Goal: Task Accomplishment & Management: Complete application form

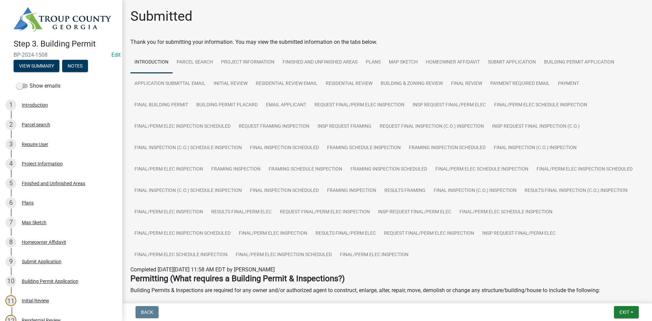
scroll to position [364, 0]
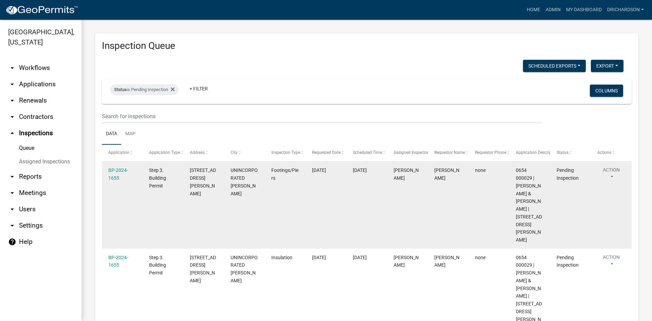
scroll to position [44, 0]
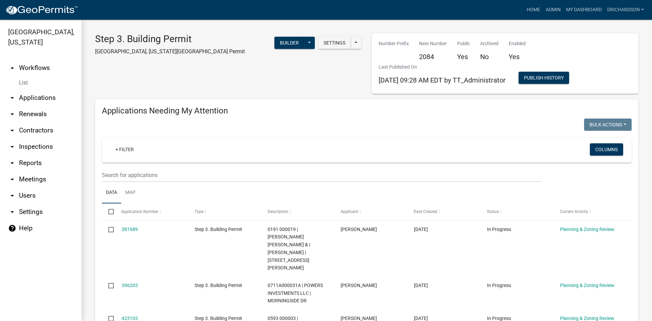
select select "1: 25"
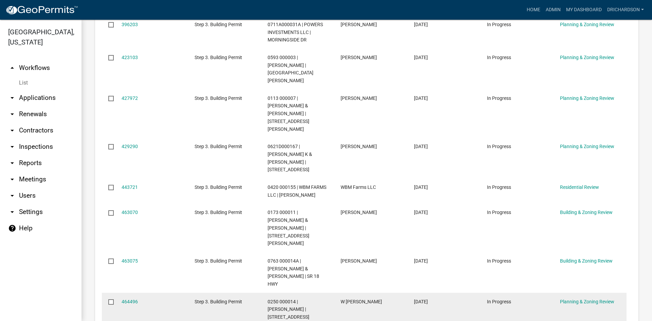
scroll to position [328, 0]
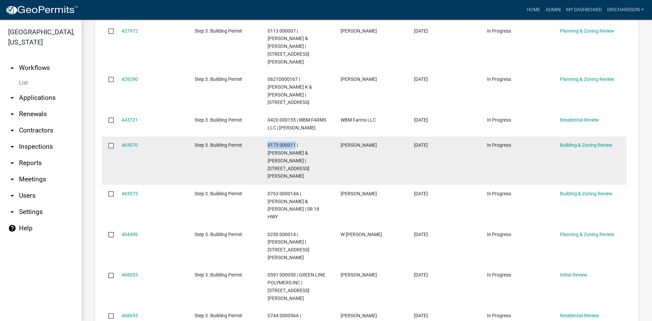
drag, startPoint x: 267, startPoint y: 119, endPoint x: 295, endPoint y: 125, distance: 28.1
click at [295, 136] on datatable-body-cell "0173 000011 | [PERSON_NAME] & [PERSON_NAME] | [STREET_ADDRESS][PERSON_NAME]" at bounding box center [297, 160] width 73 height 49
copy span "0173 000011"
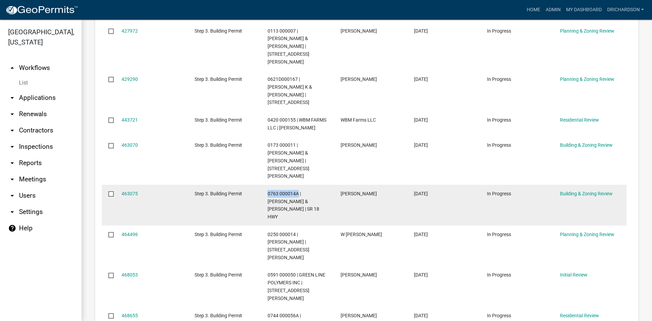
drag, startPoint x: 268, startPoint y: 154, endPoint x: 297, endPoint y: 153, distance: 29.2
click at [297, 185] on datatable-body-cell "0763 000014A | PETTIJOHN KELLY & MELODIE PETTIJOHN | SR 18 HWY" at bounding box center [297, 205] width 73 height 41
copy span "0763 000014A"
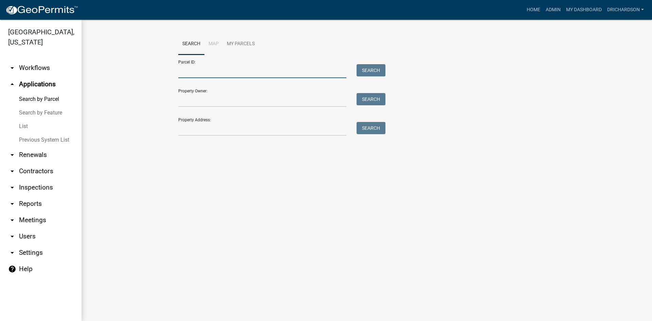
click at [190, 70] on input "Parcel ID:" at bounding box center [262, 71] width 168 height 14
paste input "0173 000011"
click at [361, 68] on button "Search" at bounding box center [370, 70] width 29 height 12
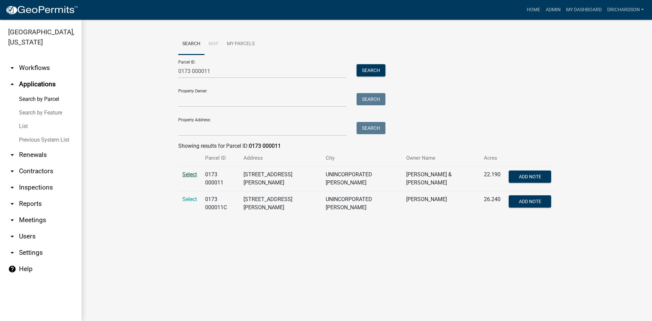
click at [190, 177] on span "Select" at bounding box center [189, 174] width 15 height 6
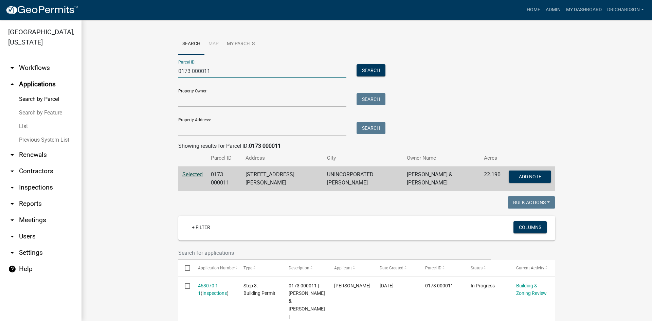
drag, startPoint x: 208, startPoint y: 74, endPoint x: 159, endPoint y: 71, distance: 49.7
click at [159, 71] on wm-workflow-application-search-view "Search Map My Parcels Parcel ID: 0173 000011 Search Property Owner: Search Prop…" at bounding box center [366, 290] width 543 height 515
paste input "763 000014A"
click at [378, 73] on button "Search" at bounding box center [370, 70] width 29 height 12
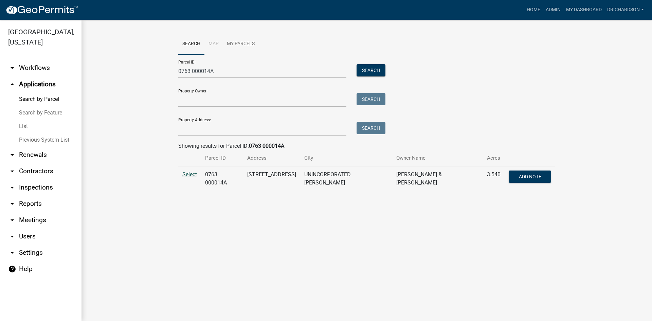
click at [185, 175] on span "Select" at bounding box center [189, 174] width 15 height 6
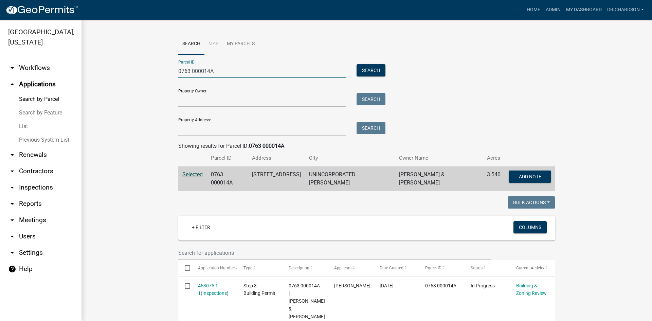
drag, startPoint x: 219, startPoint y: 67, endPoint x: 145, endPoint y: 74, distance: 74.3
click at [145, 74] on wm-workflow-application-search-view "Search Map My Parcels Parcel ID: 0763 000014A Search Property Owner: Search Pro…" at bounding box center [366, 307] width 543 height 548
paste input "174 000138"
type input "0174 000138"
click at [363, 71] on button "Search" at bounding box center [370, 70] width 29 height 12
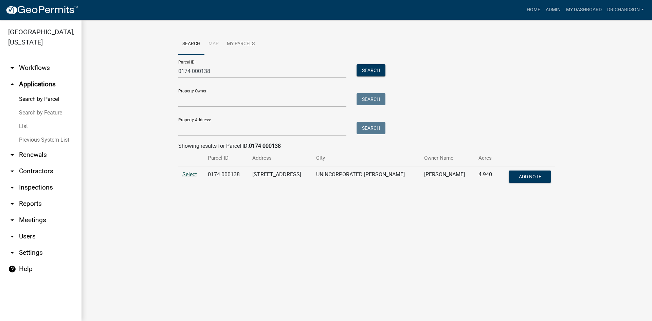
click at [194, 175] on span "Select" at bounding box center [189, 174] width 15 height 6
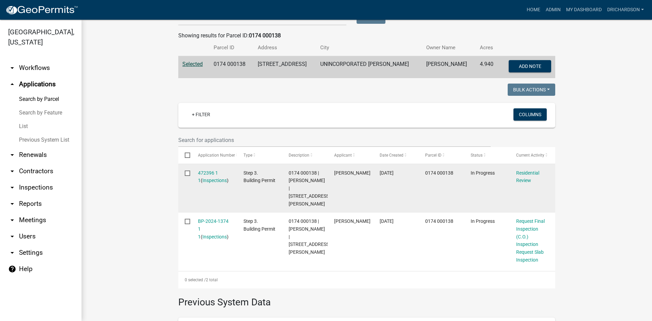
scroll to position [136, 0]
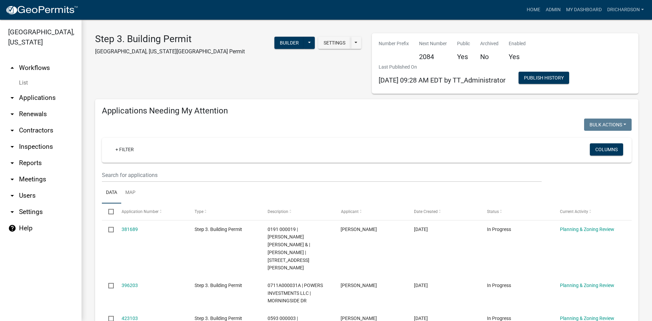
select select "1: 25"
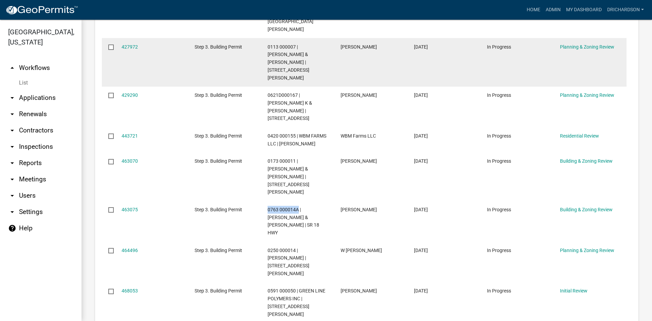
scroll to position [226, 0]
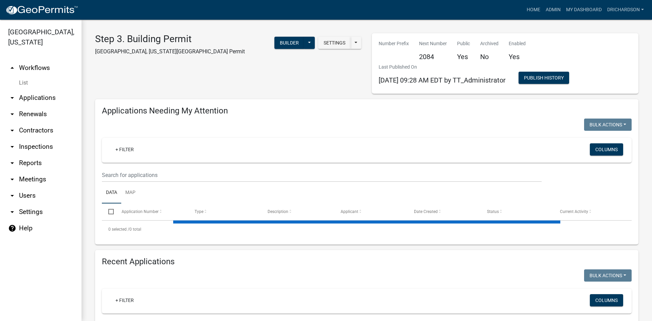
select select "1: 25"
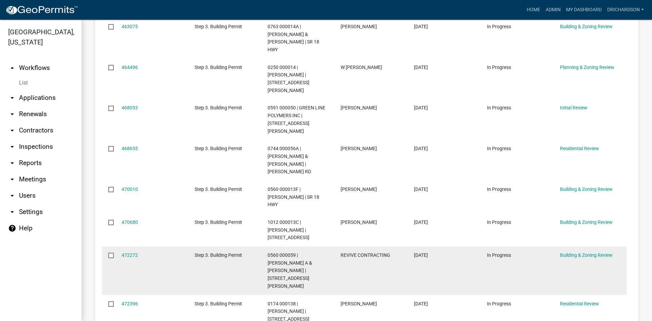
scroll to position [543, 0]
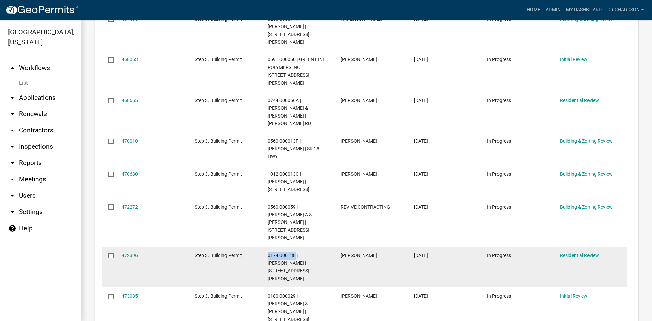
drag, startPoint x: 267, startPoint y: 178, endPoint x: 295, endPoint y: 179, distance: 28.2
click at [295, 246] on datatable-body-cell "0174 000138 | HARRY CHRISTY MEACHAM | 220 THRASH RD" at bounding box center [297, 266] width 73 height 41
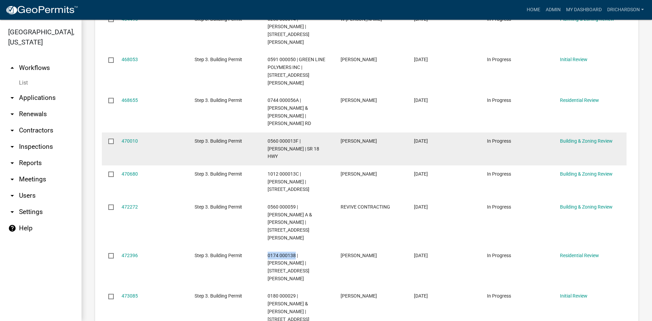
copy span "0174 000138"
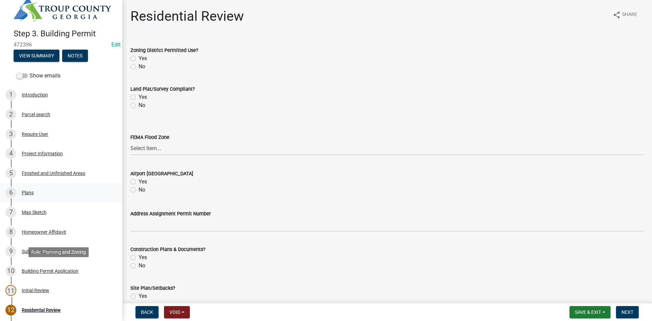
scroll to position [7, 0]
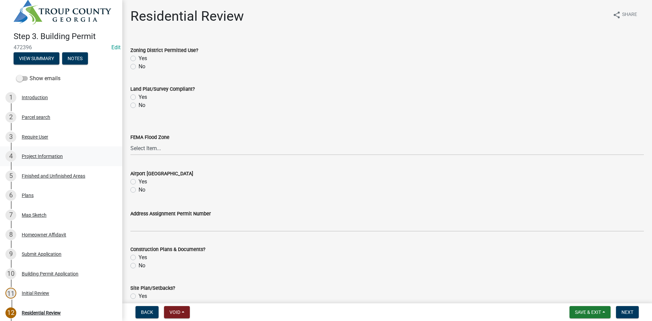
click at [48, 154] on div "Project Information" at bounding box center [42, 156] width 41 height 5
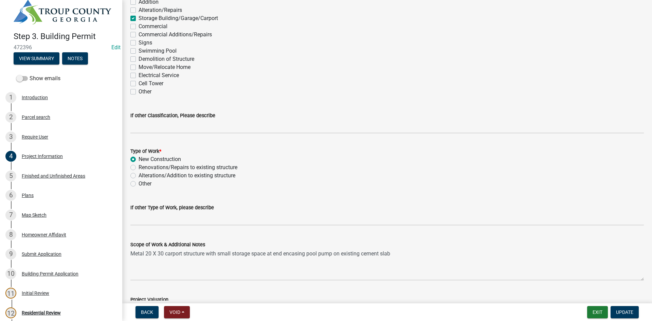
scroll to position [623, 0]
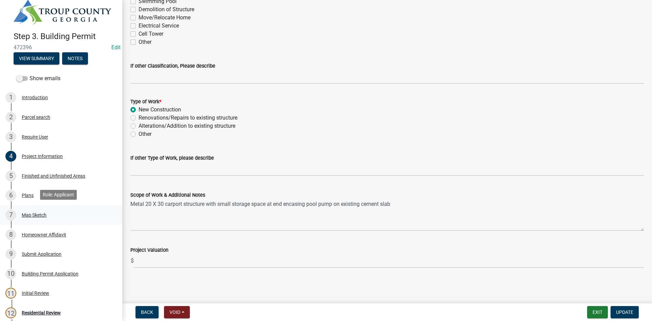
click at [33, 213] on div "Map Sketch" at bounding box center [34, 214] width 25 height 5
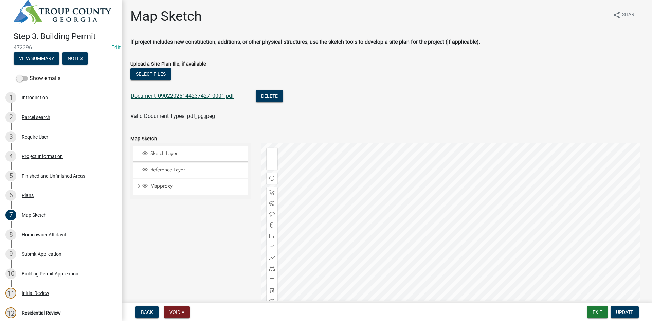
click at [169, 96] on link "Document_09022025144237427_0001.pdf" at bounding box center [182, 96] width 103 height 6
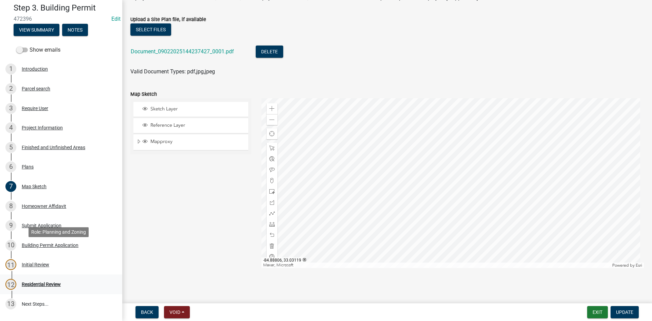
scroll to position [75, 0]
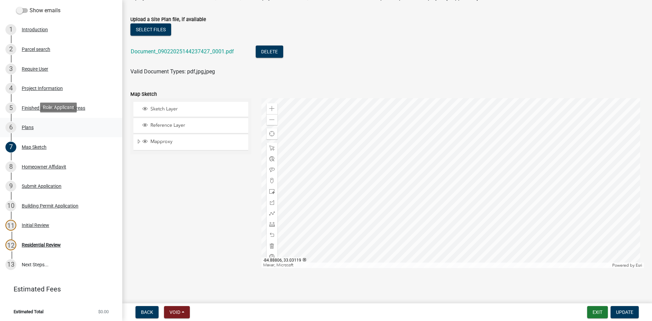
click at [34, 123] on div "6 Plans" at bounding box center [58, 127] width 106 height 11
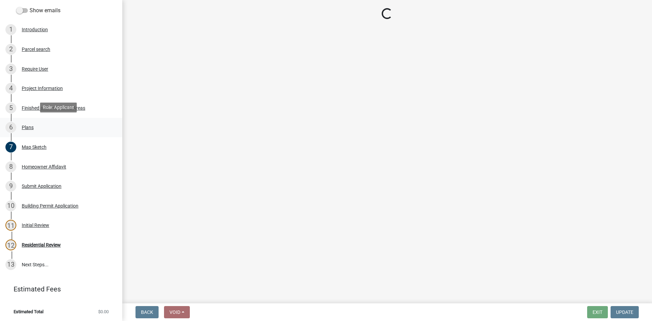
scroll to position [0, 0]
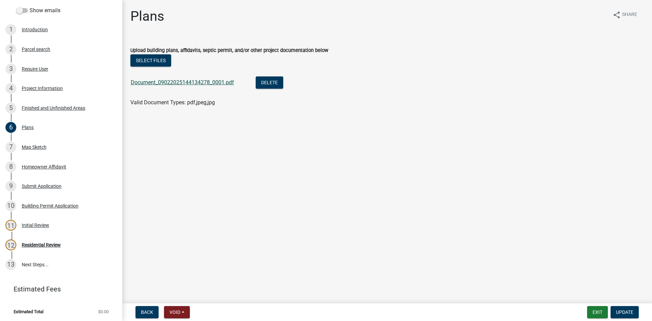
click at [177, 80] on link "Document_09022025144134278_0001.pdf" at bounding box center [182, 82] width 103 height 6
click at [42, 242] on div "Residential Review" at bounding box center [41, 244] width 39 height 5
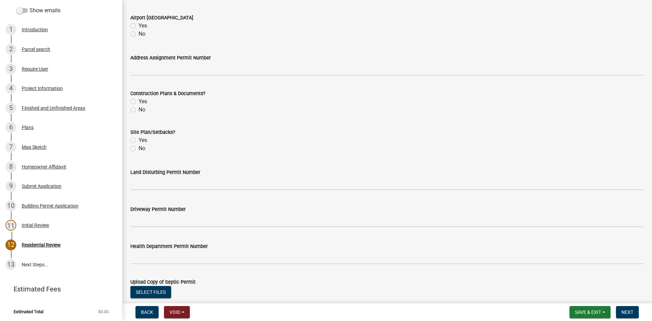
scroll to position [170, 0]
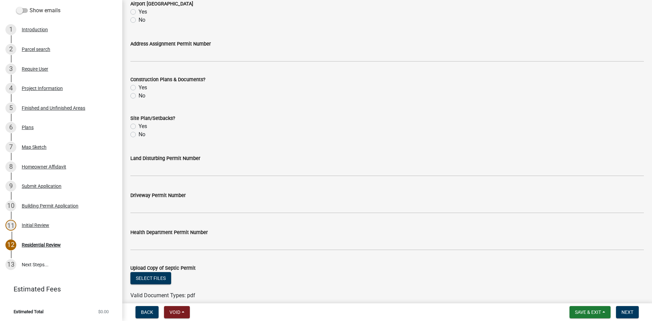
click at [138, 94] on label "No" at bounding box center [141, 96] width 7 height 8
click at [138, 94] on input "No" at bounding box center [140, 94] width 4 height 4
radio input "true"
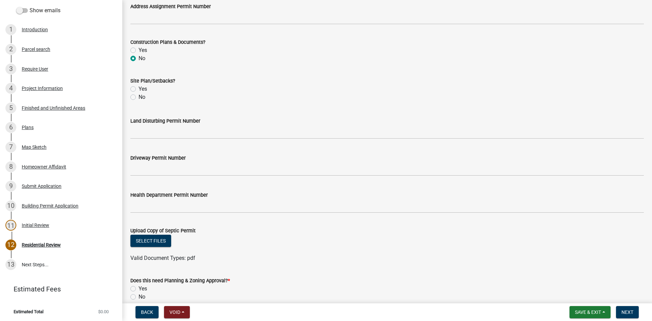
scroll to position [240, 0]
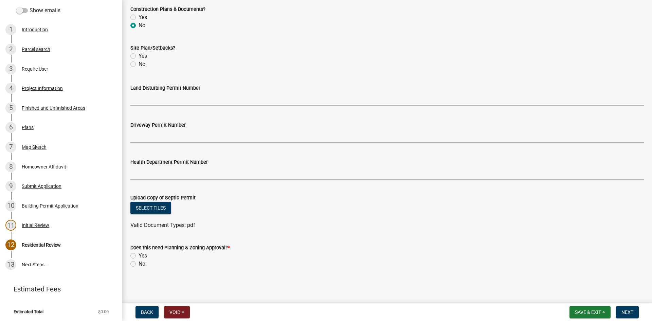
click at [138, 18] on label "Yes" at bounding box center [142, 17] width 8 height 8
click at [138, 18] on input "Yes" at bounding box center [140, 15] width 4 height 4
radio input "true"
click at [138, 266] on label "No" at bounding box center [141, 264] width 7 height 8
click at [138, 264] on input "No" at bounding box center [140, 262] width 4 height 4
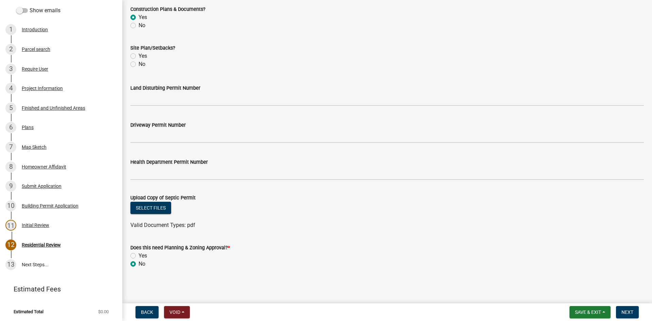
radio input "true"
click at [627, 314] on span "Next" at bounding box center [627, 311] width 12 height 5
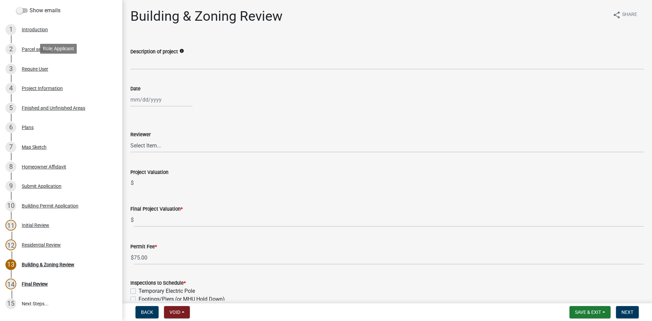
scroll to position [0, 0]
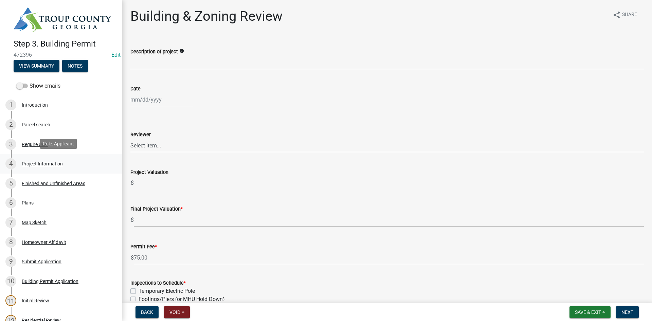
click at [48, 161] on div "Project Information" at bounding box center [42, 163] width 41 height 5
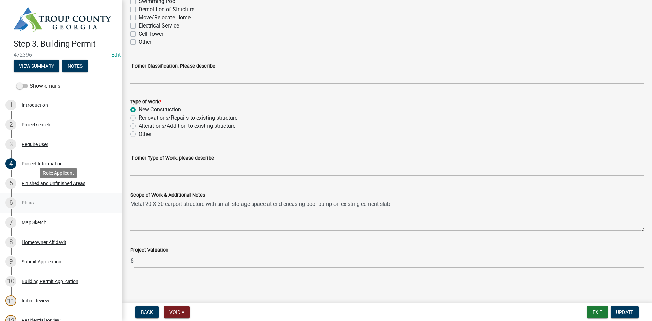
scroll to position [114, 0]
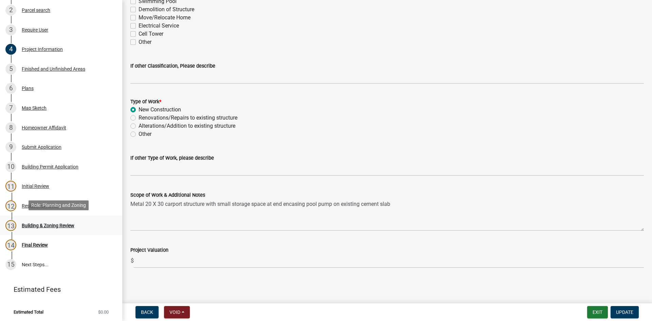
click at [36, 223] on div "Building & Zoning Review" at bounding box center [48, 225] width 53 height 5
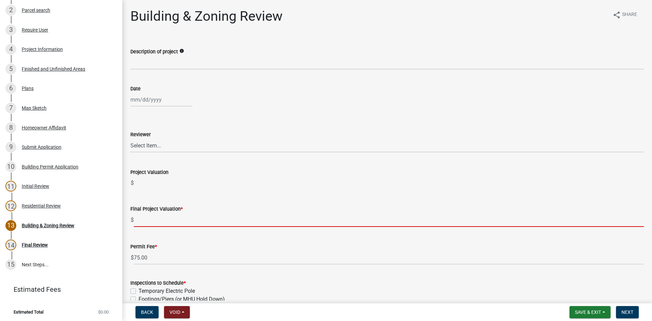
click at [153, 225] on input "text" at bounding box center [389, 220] width 510 height 14
paste input "$12,000.00"
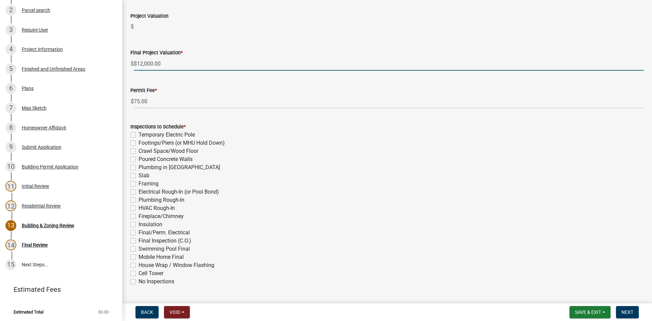
scroll to position [170, 0]
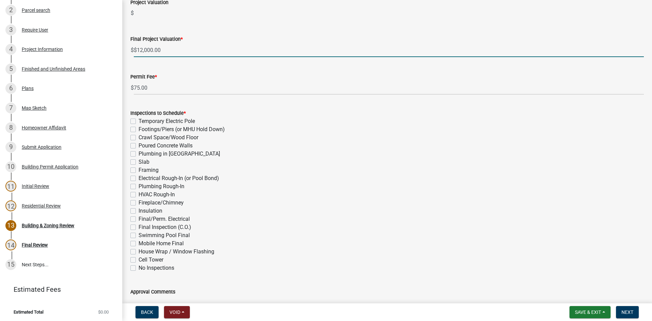
type input "12000"
click at [134, 161] on div "Inspections to Schedule * Temporary Electric Pole Footings/Piers (or MHU Hold D…" at bounding box center [386, 190] width 513 height 163
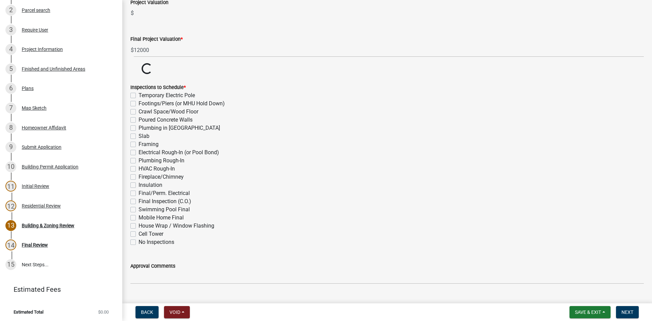
click at [134, 136] on div "Inspections to Schedule * Temporary Electric Pole Footings/Piers (or MHU Hold D…" at bounding box center [386, 164] width 513 height 163
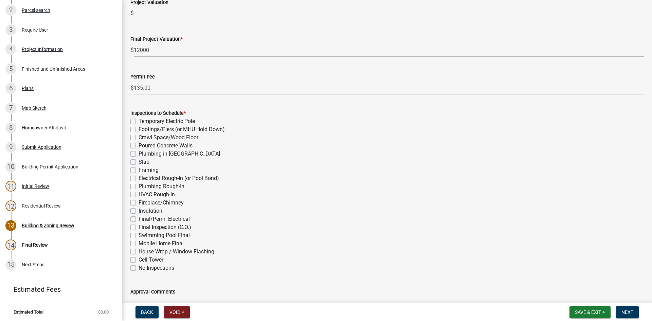
click at [138, 161] on label "Slab" at bounding box center [143, 162] width 11 height 8
click at [138, 161] on input "Slab" at bounding box center [140, 160] width 4 height 4
checkbox input "true"
checkbox input "false"
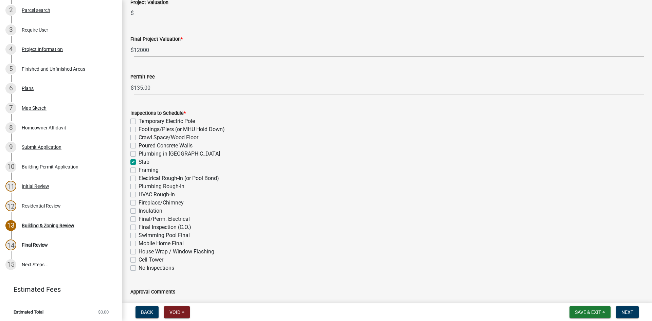
checkbox input "false"
checkbox input "true"
checkbox input "false"
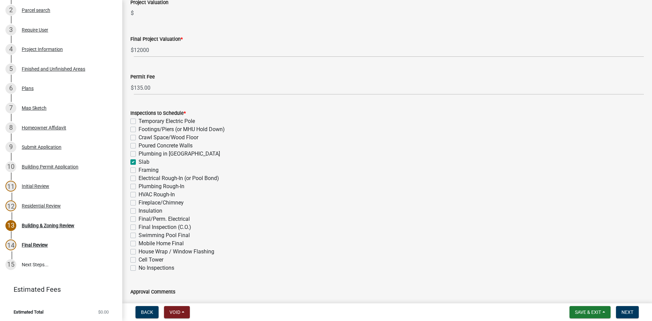
checkbox input "false"
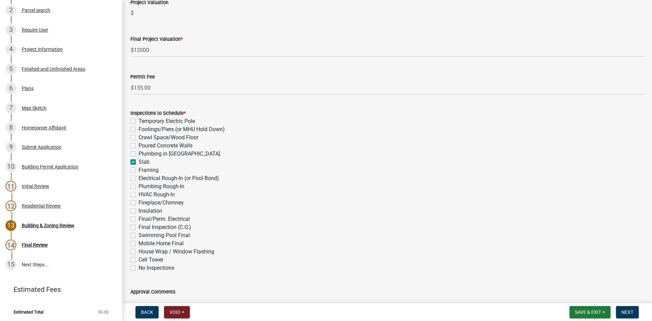
checkbox input "false"
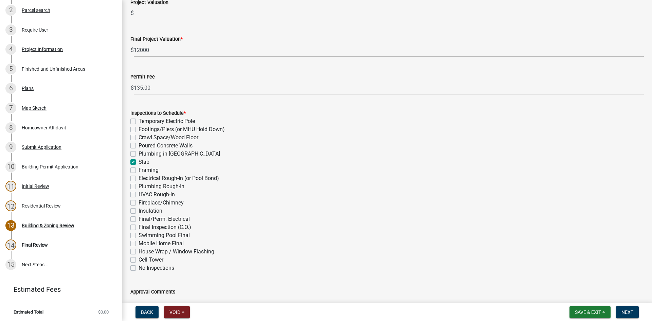
checkbox input "false"
click at [138, 170] on label "Framing" at bounding box center [148, 170] width 20 height 8
click at [138, 170] on input "Framing" at bounding box center [140, 168] width 4 height 4
checkbox input "true"
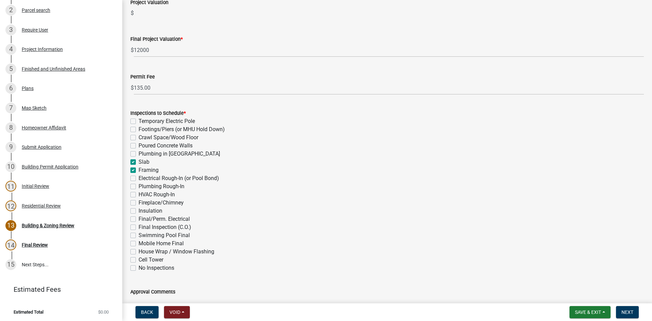
checkbox input "false"
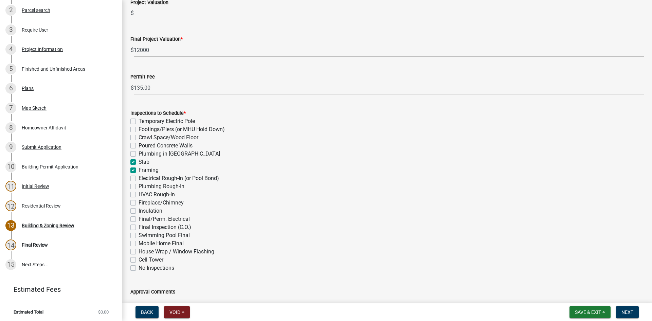
checkbox input "true"
checkbox input "false"
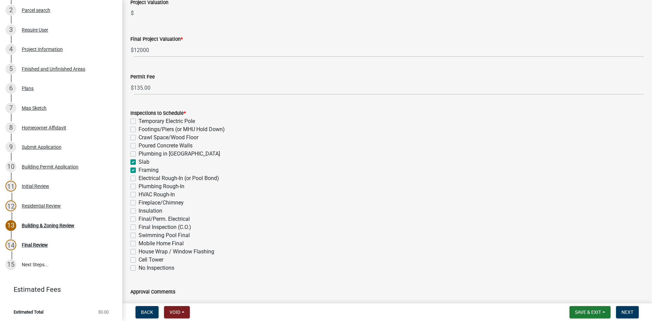
checkbox input "false"
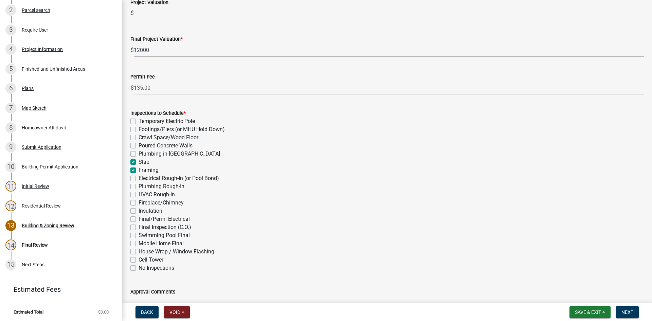
checkbox input "false"
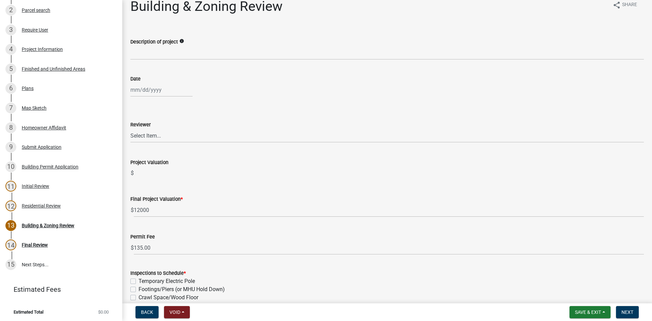
scroll to position [0, 0]
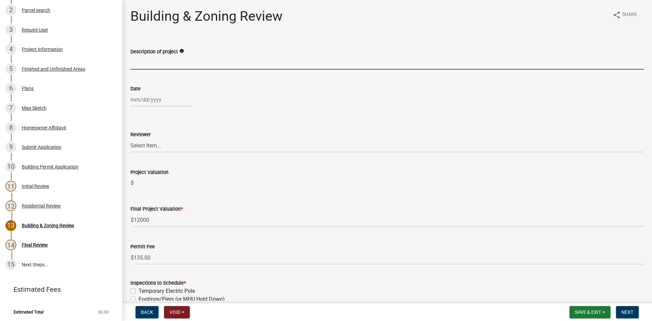
click at [171, 66] on input "Description of project" at bounding box center [386, 63] width 513 height 14
type input "Accessory Structure"
select select "9"
select select "2025"
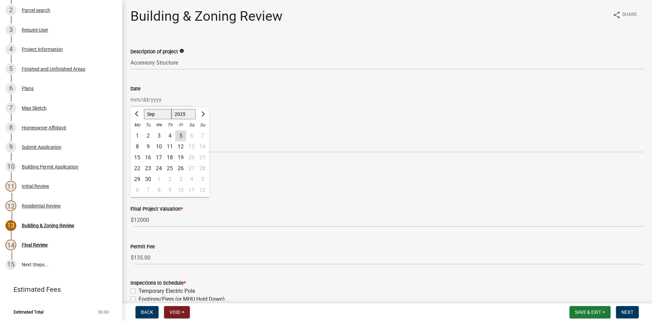
click at [144, 104] on div "Jan Feb Mar Apr May Jun Jul Aug Sep Oct Nov Dec 1525 1526 1527 1528 1529 1530 1…" at bounding box center [161, 100] width 62 height 14
click at [181, 135] on div "5" at bounding box center [180, 135] width 11 height 11
type input "09/05/2025"
click at [159, 147] on select "Select Item... Douglas Richardson James Lorimer Thrailkill Jr Keanua Patterson …" at bounding box center [386, 145] width 513 height 14
click at [130, 138] on select "Select Item... Douglas Richardson James Lorimer Thrailkill Jr Keanua Patterson …" at bounding box center [386, 145] width 513 height 14
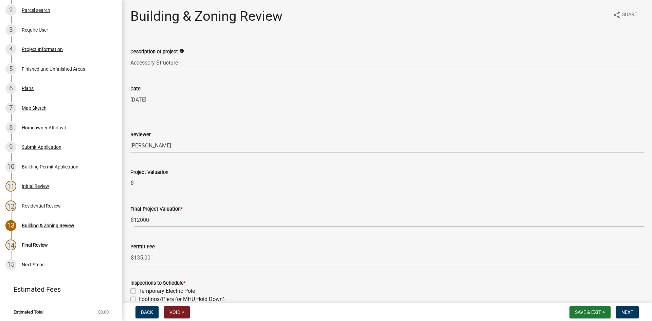
select select "d688b2a4-394c-4e7e-bf27-4f07b97f5404"
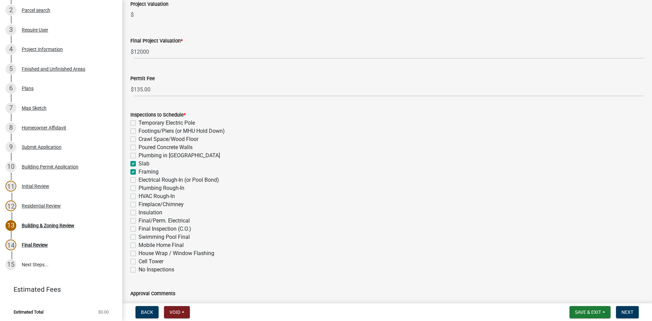
scroll to position [211, 0]
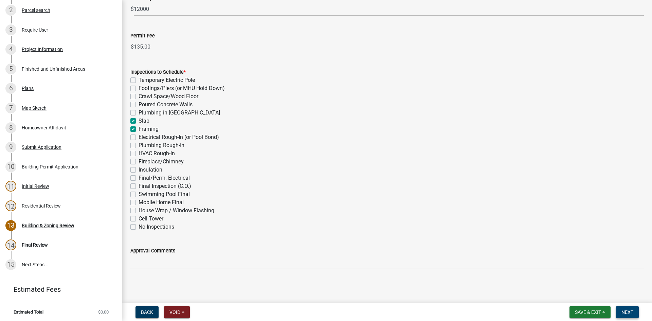
click at [628, 313] on span "Next" at bounding box center [627, 311] width 12 height 5
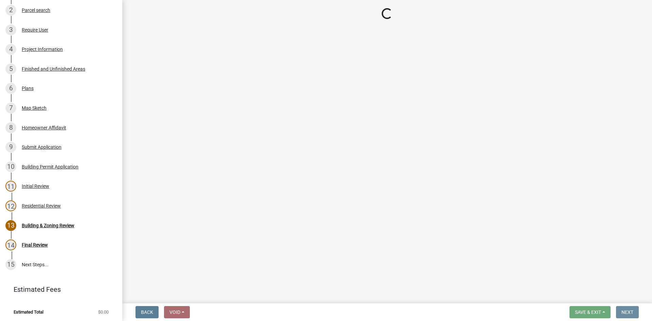
scroll to position [0, 0]
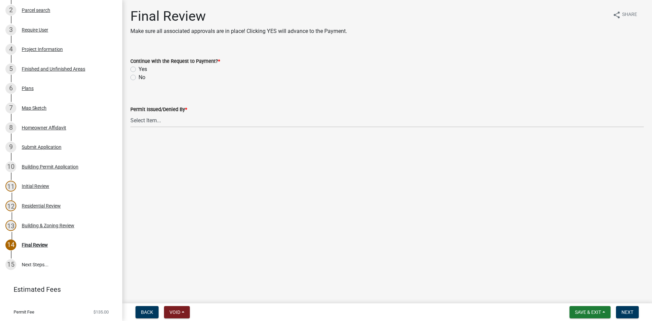
click at [138, 68] on label "Yes" at bounding box center [142, 69] width 8 height 8
click at [138, 68] on input "Yes" at bounding box center [140, 67] width 4 height 4
radio input "true"
click at [168, 120] on select "Select Item... Douglas Richardson James Lorimer Thrailkill Jr Keanua Patterson …" at bounding box center [386, 120] width 513 height 14
click at [130, 113] on select "Select Item... Douglas Richardson James Lorimer Thrailkill Jr Keanua Patterson …" at bounding box center [386, 120] width 513 height 14
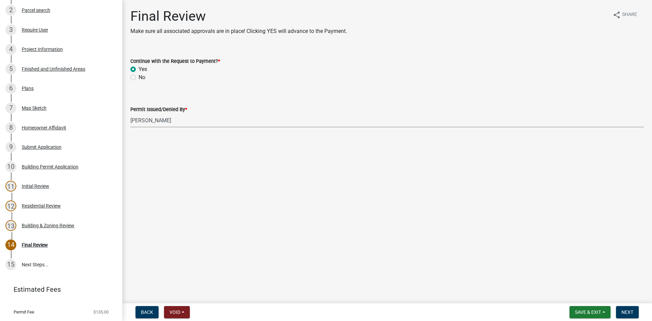
select select "d688b2a4-394c-4e7e-bf27-4f07b97f5404"
click at [630, 316] on button "Next" at bounding box center [627, 312] width 23 height 12
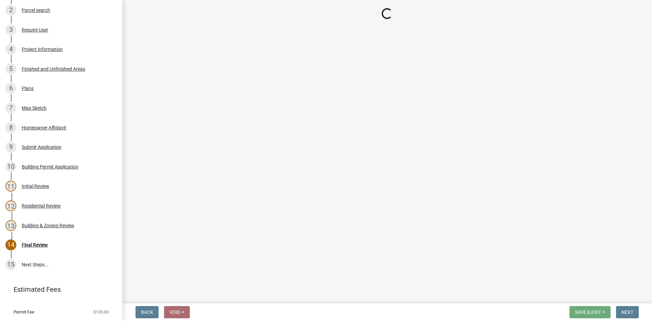
scroll to position [310, 0]
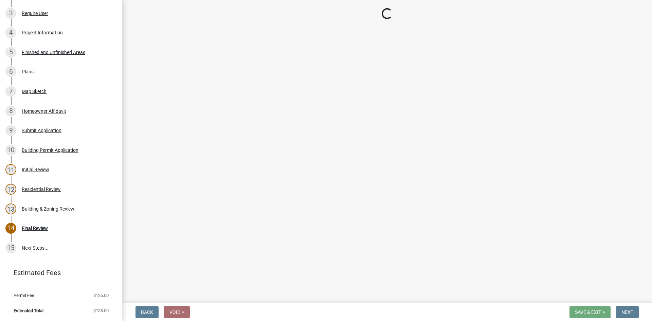
select select "3: 3"
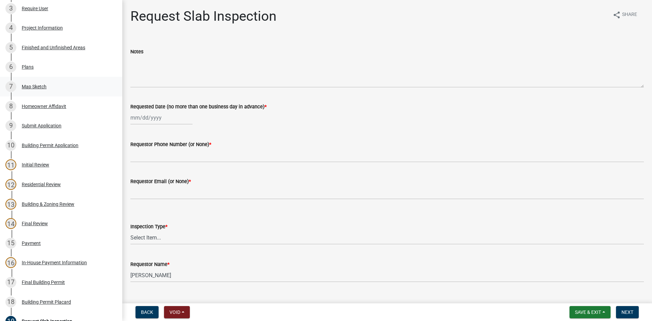
scroll to position [102, 0]
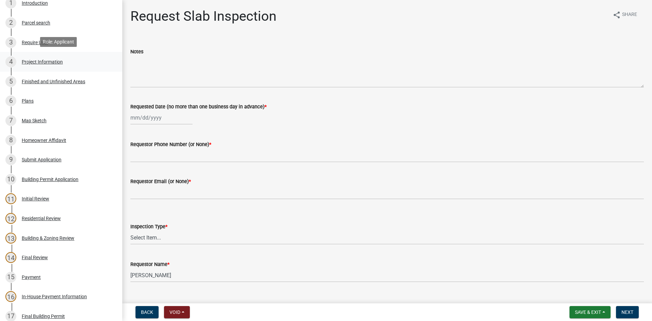
click at [44, 62] on div "Project Information" at bounding box center [42, 61] width 41 height 5
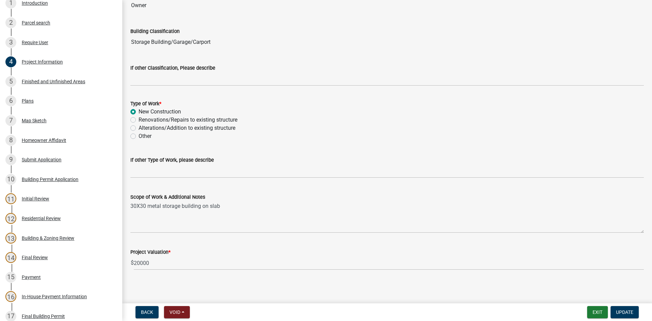
scroll to position [484, 0]
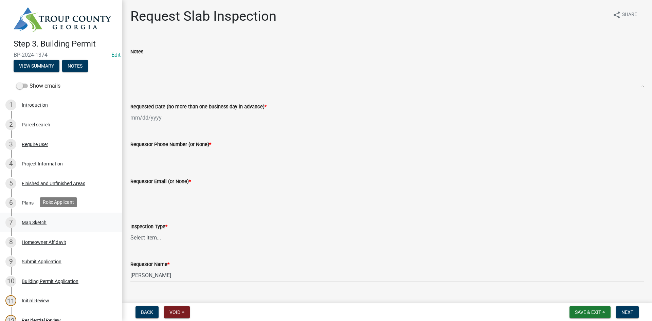
click at [25, 222] on div "Map Sketch" at bounding box center [34, 222] width 25 height 5
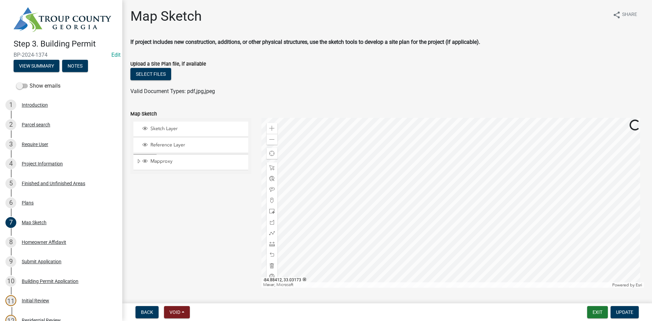
scroll to position [20, 0]
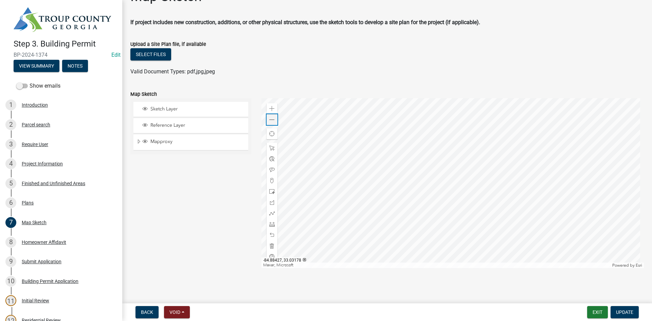
click at [271, 116] on div "Zoom out" at bounding box center [271, 119] width 11 height 11
